Goal: Task Accomplishment & Management: Manage account settings

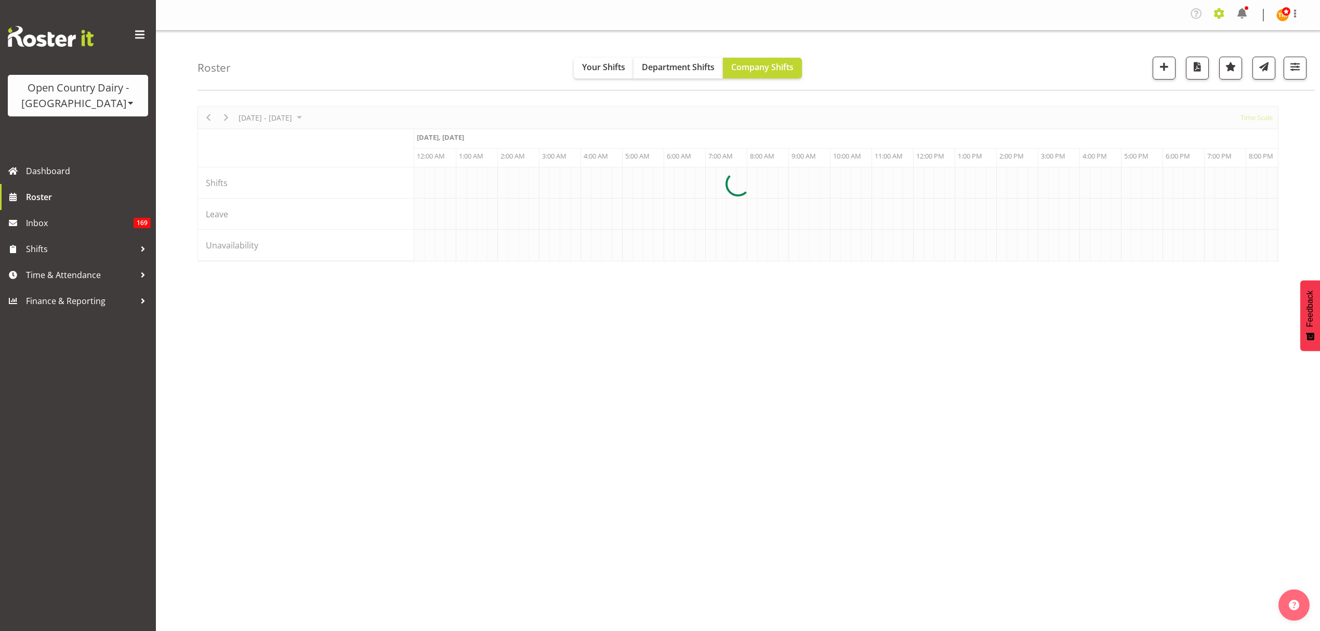
scroll to position [0, 998]
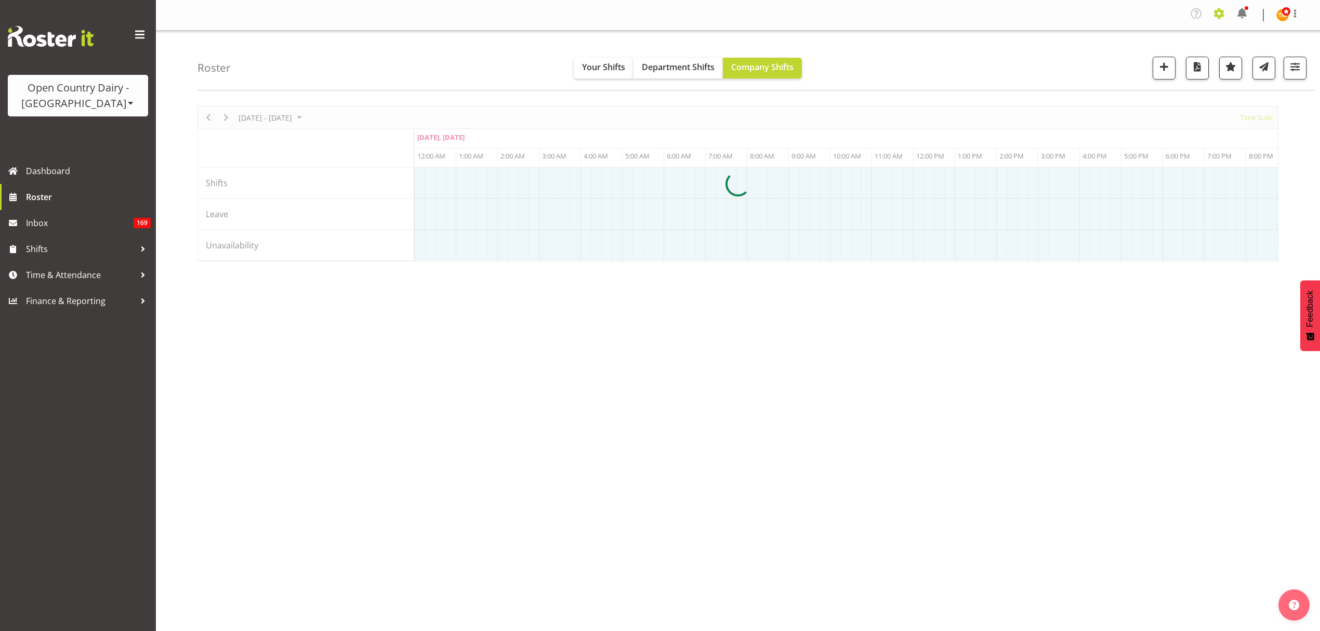
click at [1221, 11] on span at bounding box center [1219, 13] width 17 height 17
click at [1027, 14] on nav "Company Settings Roles & Skills Tasks Jobs Employees Locations & Departments Ac…" at bounding box center [737, 15] width 1143 height 20
click at [1223, 15] on span at bounding box center [1219, 13] width 17 height 17
click at [1158, 112] on div at bounding box center [737, 183] width 1081 height 155
click at [1112, 113] on div at bounding box center [737, 183] width 1081 height 155
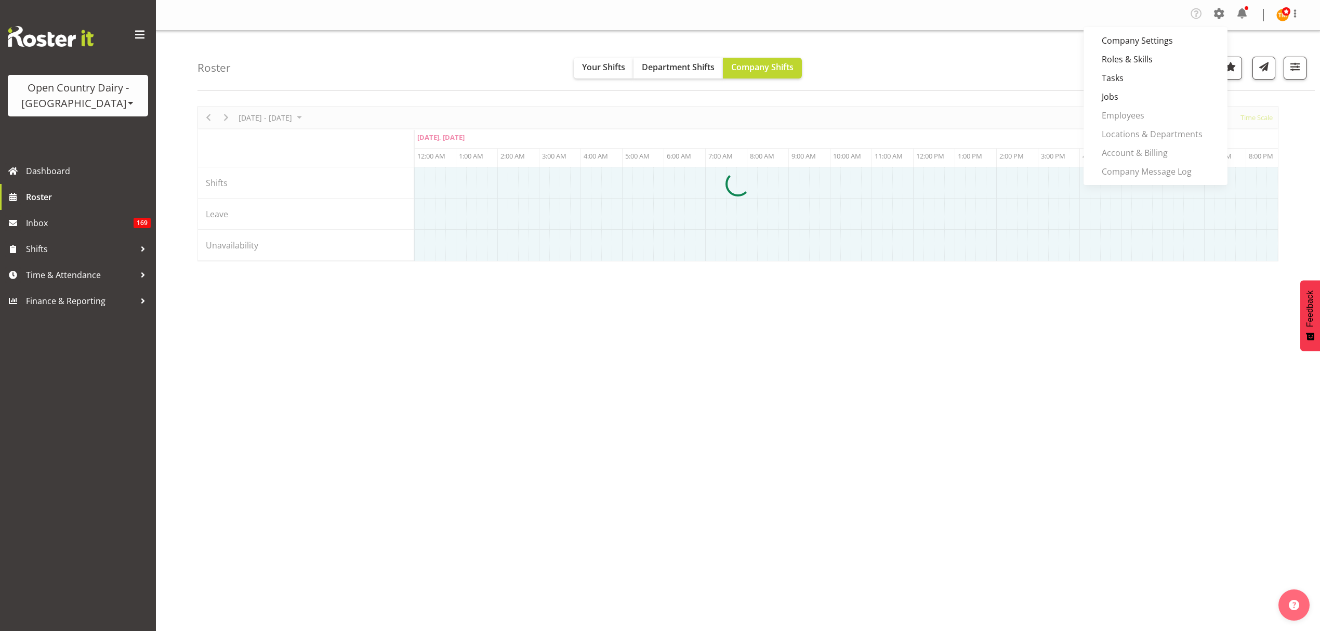
click at [1118, 115] on div at bounding box center [737, 183] width 1081 height 155
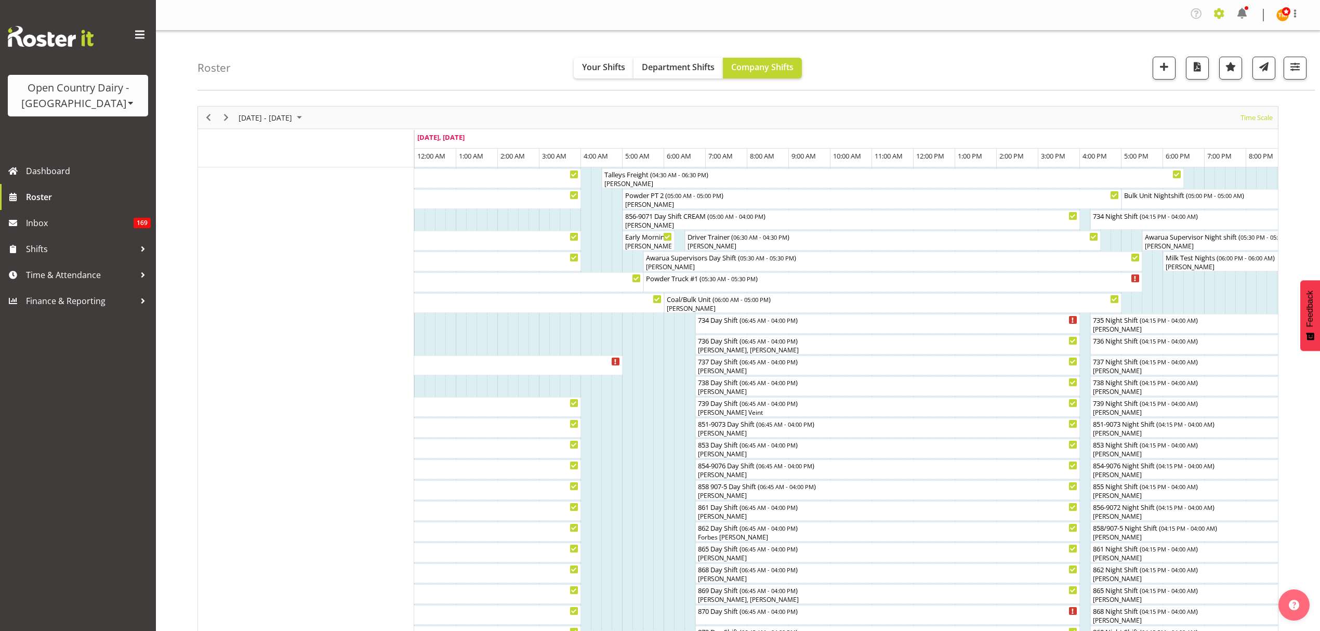
click at [1218, 14] on span at bounding box center [1219, 13] width 17 height 17
click at [1152, 109] on link "Employees" at bounding box center [1155, 115] width 144 height 19
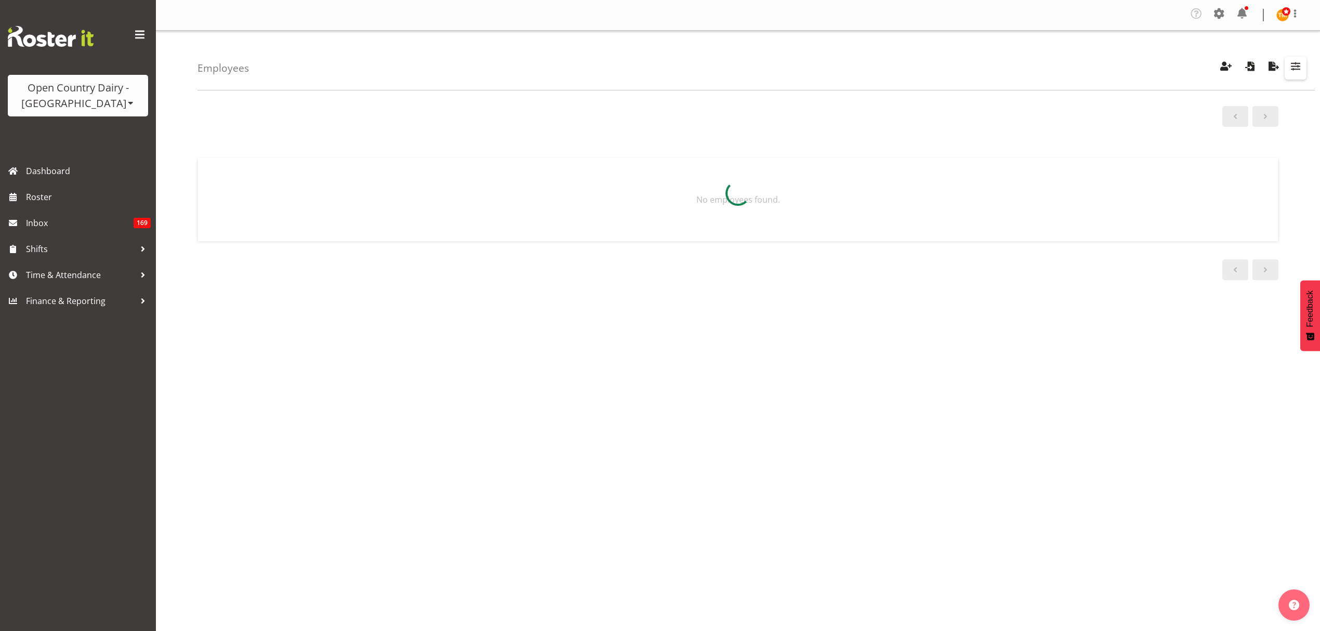
click at [1290, 67] on span "button" at bounding box center [1296, 66] width 14 height 14
click at [1240, 142] on div at bounding box center [737, 193] width 1081 height 108
click at [1299, 72] on span "button" at bounding box center [1296, 66] width 14 height 14
click at [1268, 143] on div at bounding box center [737, 193] width 1081 height 108
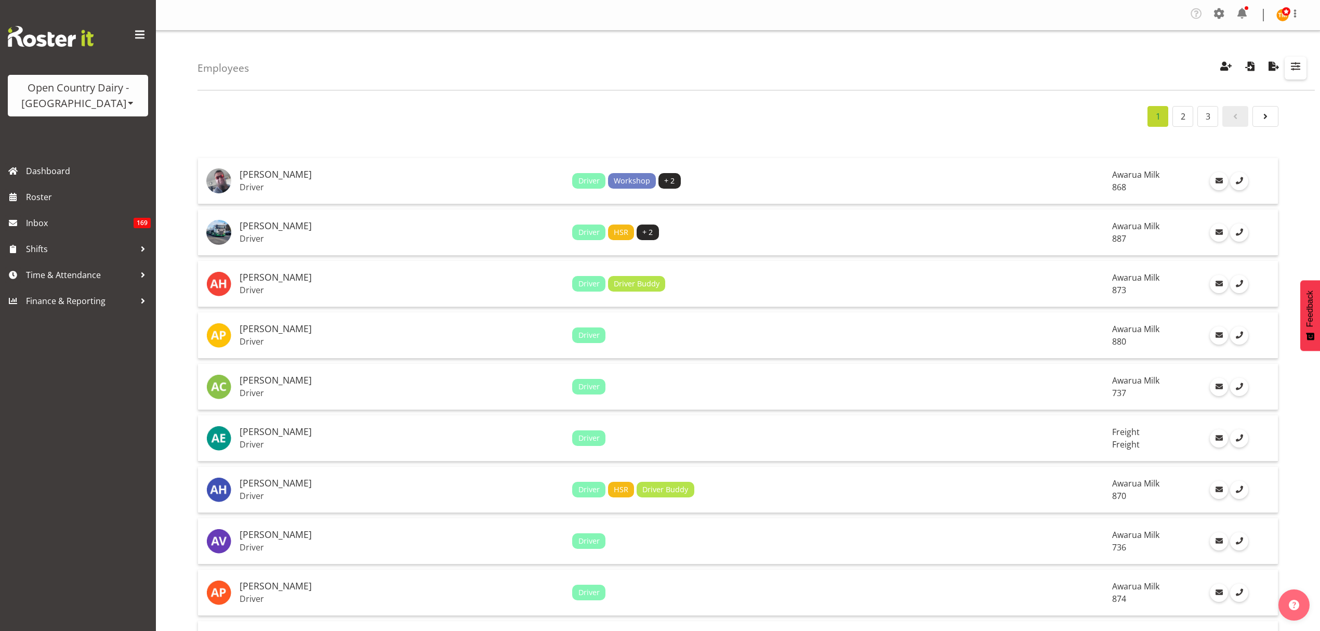
click at [1294, 70] on span "button" at bounding box center [1296, 66] width 14 height 14
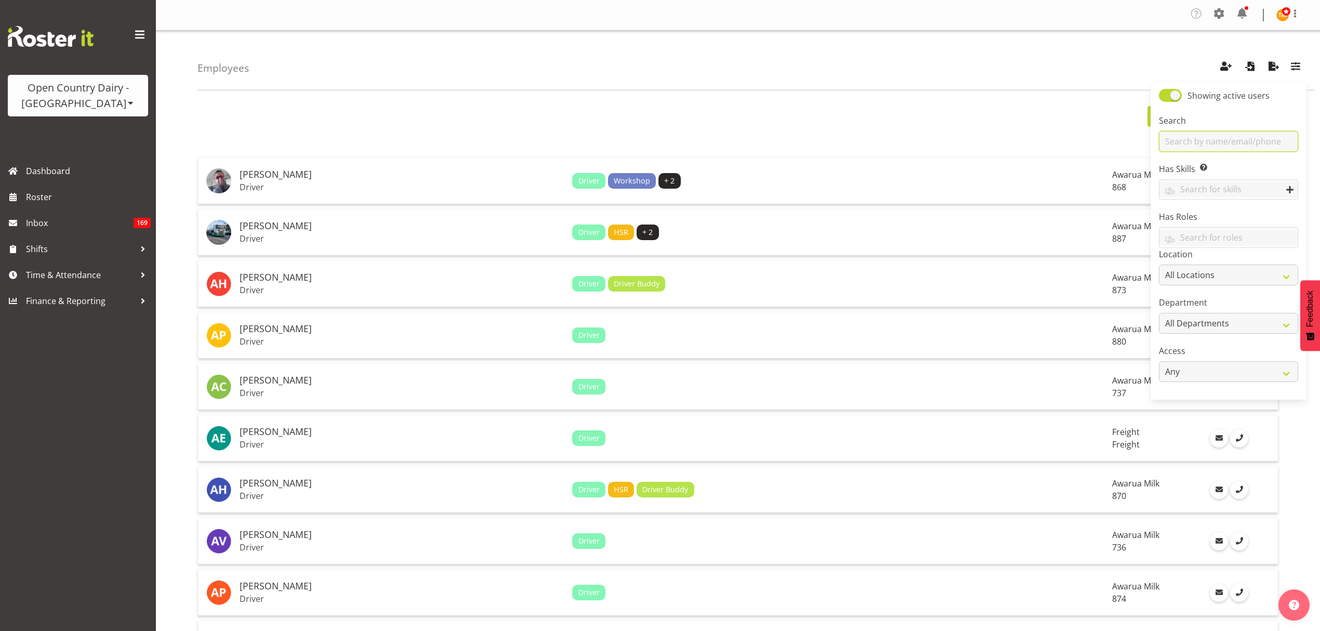
click at [1279, 135] on input "text" at bounding box center [1228, 141] width 139 height 21
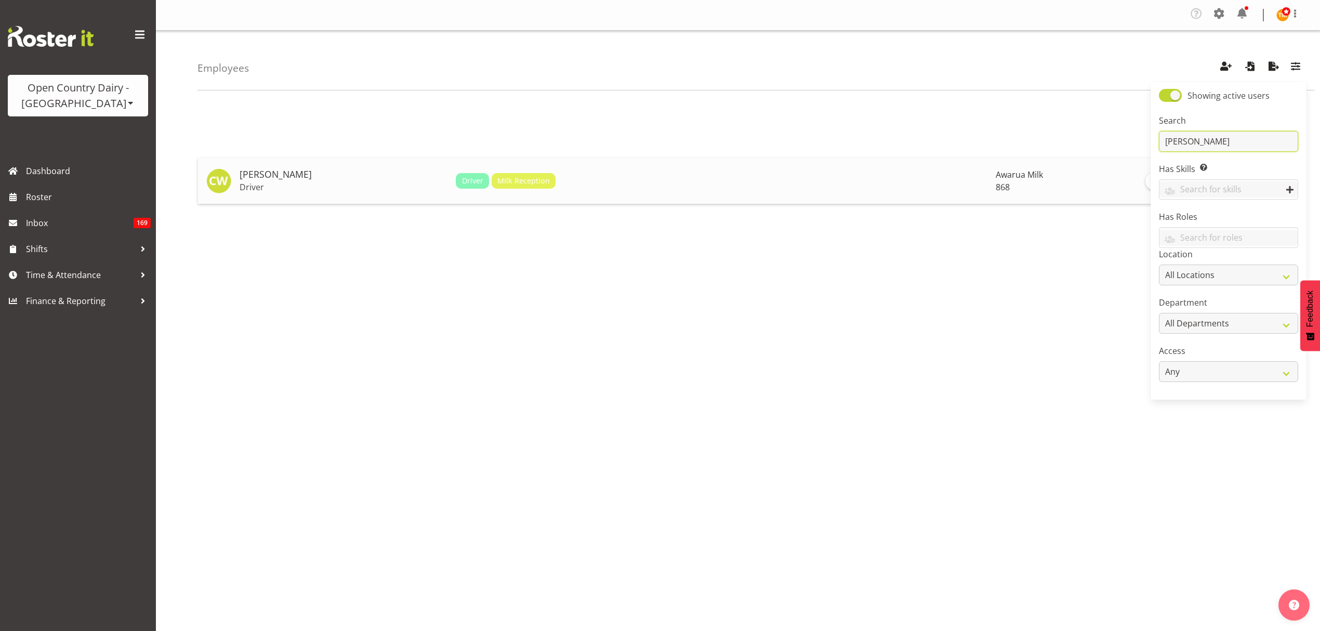
type input "[PERSON_NAME]"
click at [316, 179] on h5 "[PERSON_NAME]" at bounding box center [344, 174] width 208 height 10
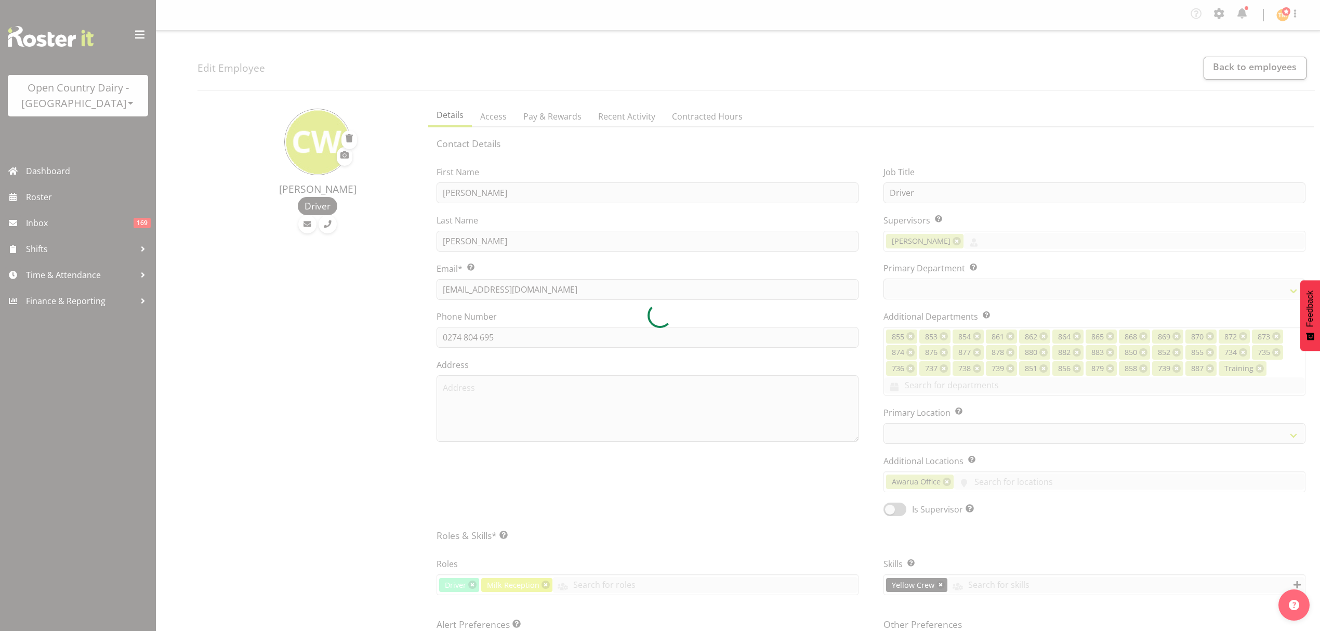
select select "TimelineWeek"
select select
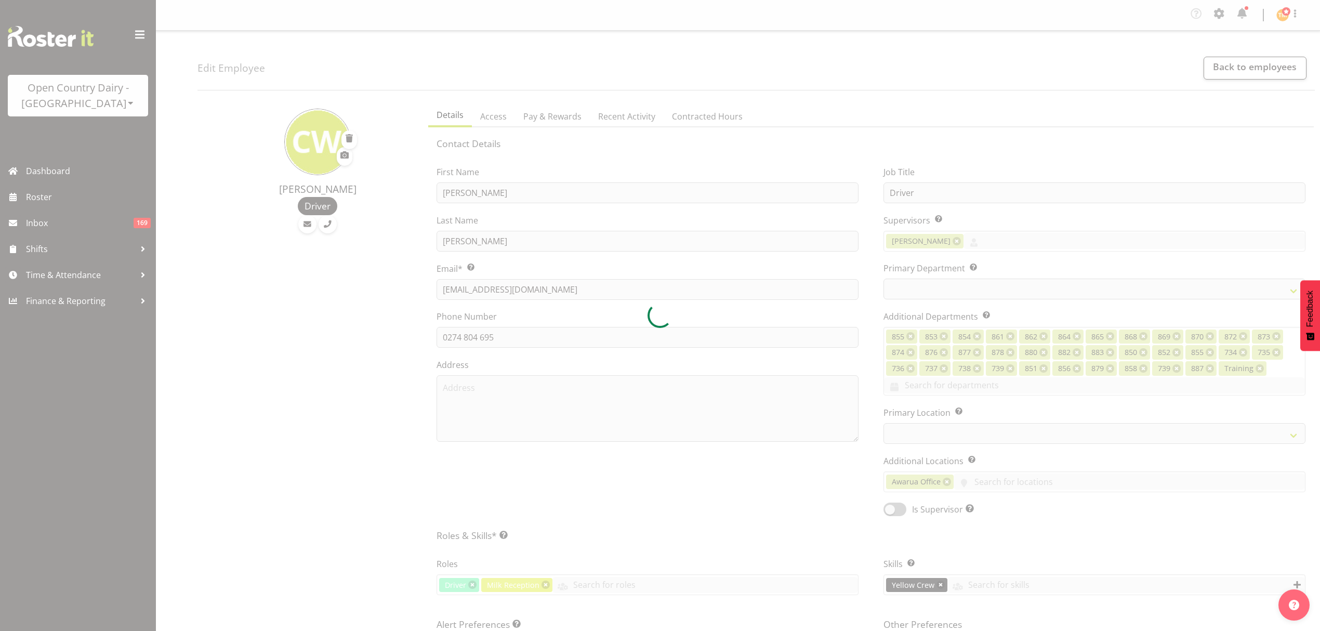
select select "681"
